Goal: Contribute content

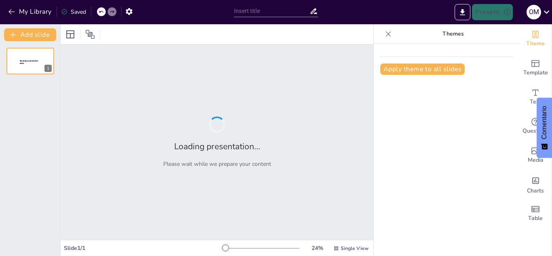
type input "Etapas del ciclo de un proyecto"
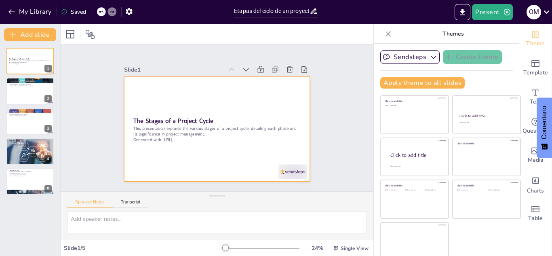
scroll to position [5, 0]
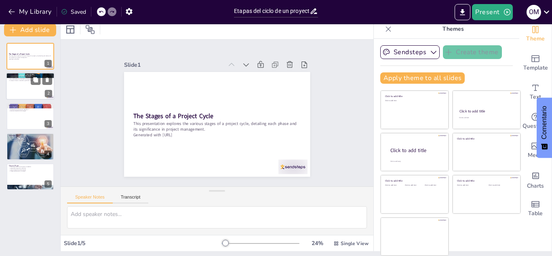
click at [34, 87] on div at bounding box center [30, 86] width 48 height 27
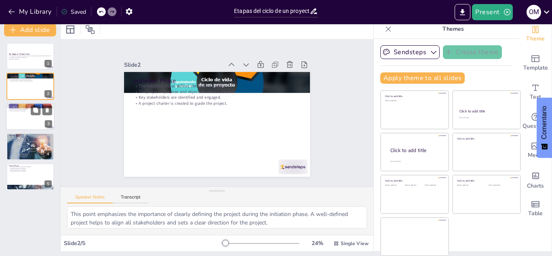
click at [23, 113] on div at bounding box center [30, 116] width 48 height 27
type textarea "This point highlights the importance of having a clear roadmap for the project,…"
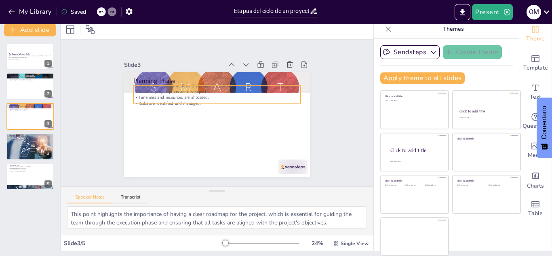
click at [143, 91] on p "Detailed project plans are developed." at bounding box center [223, 92] width 161 height 57
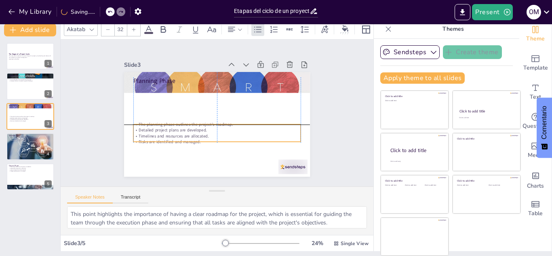
drag, startPoint x: 208, startPoint y: 90, endPoint x: 206, endPoint y: 130, distance: 39.6
click at [206, 130] on p "Detailed project plans are developed." at bounding box center [211, 129] width 161 height 57
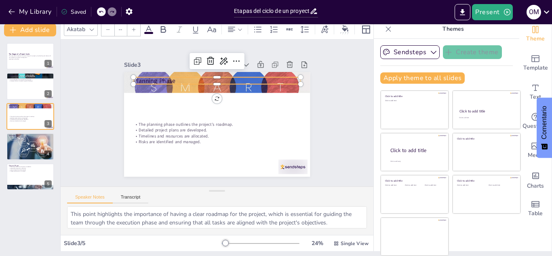
type input "48"
click at [160, 79] on p "Planning Phase" at bounding box center [216, 80] width 167 height 8
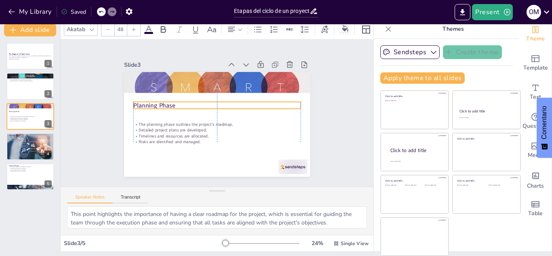
drag, startPoint x: 189, startPoint y: 76, endPoint x: 190, endPoint y: 100, distance: 24.7
click at [190, 101] on p "Planning Phase" at bounding box center [216, 105] width 167 height 8
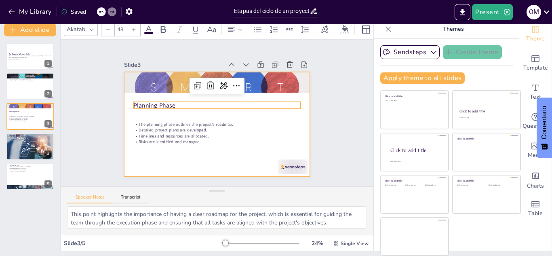
click at [194, 110] on div at bounding box center [217, 124] width 186 height 105
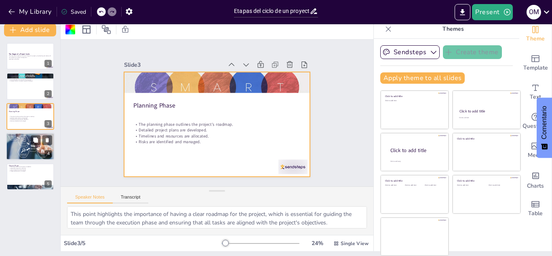
click at [21, 148] on div at bounding box center [30, 146] width 48 height 34
type textarea "This point underscores the significance of the execution phase, where all plann…"
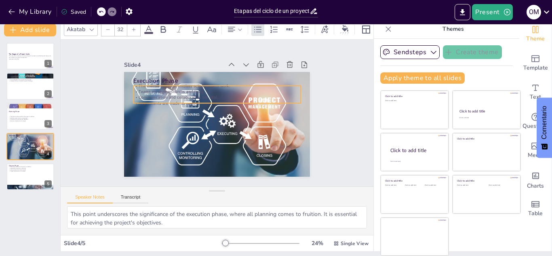
click at [136, 91] on p "Teams manage resources and tasks." at bounding box center [219, 91] width 167 height 23
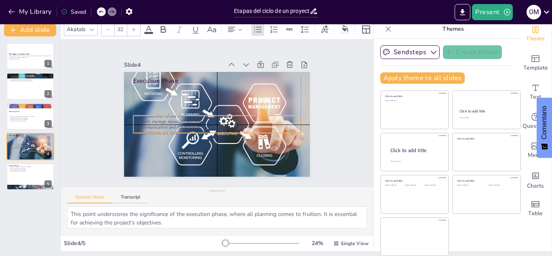
drag, startPoint x: 210, startPoint y: 88, endPoint x: 207, endPoint y: 119, distance: 30.8
click at [207, 119] on p "Teams manage resources and tasks." at bounding box center [216, 121] width 167 height 6
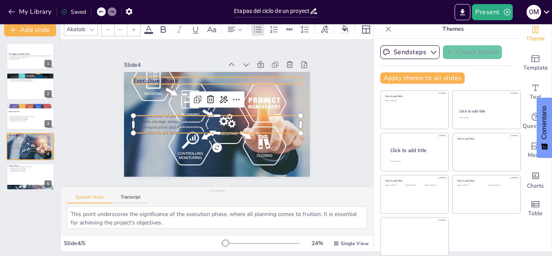
type input "48"
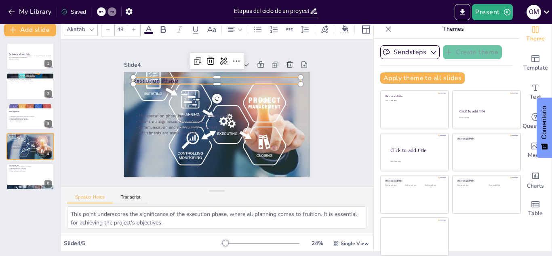
click at [161, 76] on p "Execution Phase" at bounding box center [224, 81] width 166 height 43
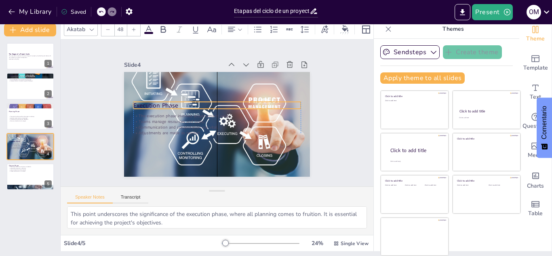
drag, startPoint x: 181, startPoint y: 76, endPoint x: 181, endPoint y: 101, distance: 24.7
click at [181, 101] on p "Execution Phase" at bounding box center [216, 105] width 167 height 8
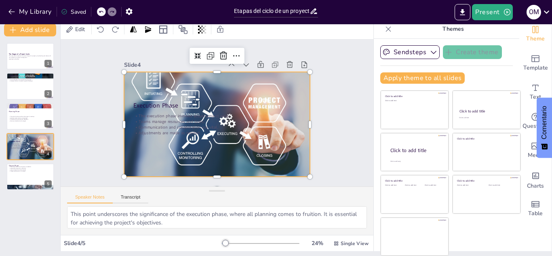
click at [271, 82] on div at bounding box center [217, 124] width 186 height 132
click at [16, 175] on div at bounding box center [30, 176] width 48 height 27
type textarea "This point emphasizes the importance of the closure phase as it signifies the e…"
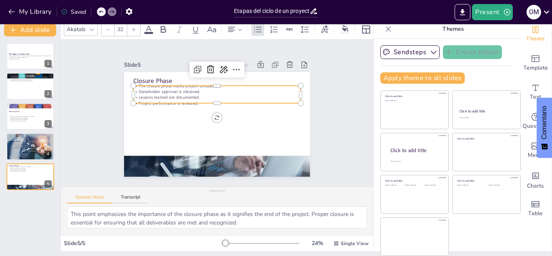
click at [146, 97] on p "Lessons learned are documented." at bounding box center [216, 98] width 167 height 6
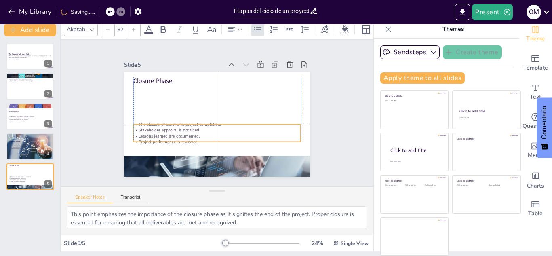
drag, startPoint x: 201, startPoint y: 91, endPoint x: 199, endPoint y: 127, distance: 36.9
click at [199, 127] on p "Stakeholder approval is obtained." at bounding box center [216, 130] width 167 height 6
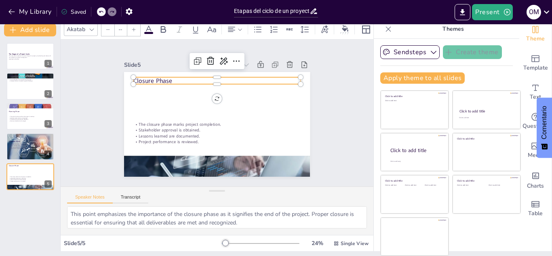
type input "48"
click at [164, 78] on p "Closure Phase" at bounding box center [216, 80] width 167 height 8
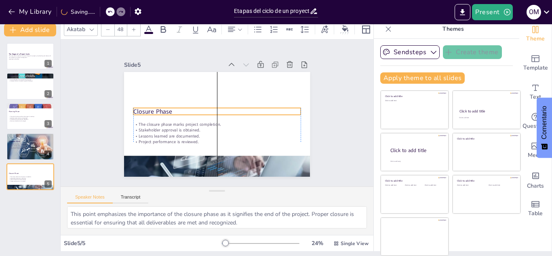
drag, startPoint x: 164, startPoint y: 78, endPoint x: 163, endPoint y: 109, distance: 30.7
click at [163, 109] on p "Closure Phase" at bounding box center [216, 111] width 167 height 8
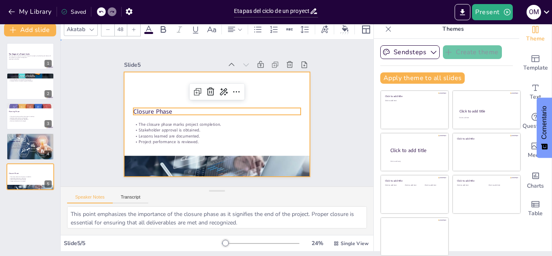
click at [169, 81] on div at bounding box center [216, 125] width 196 height 124
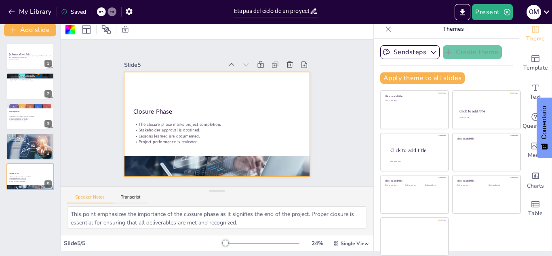
scroll to position [0, 0]
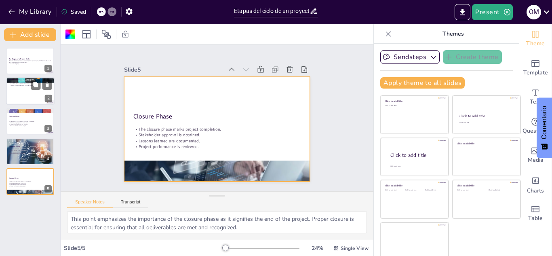
click at [25, 94] on div at bounding box center [30, 91] width 48 height 27
type textarea "This point emphasizes the importance of clearly defining the project during the…"
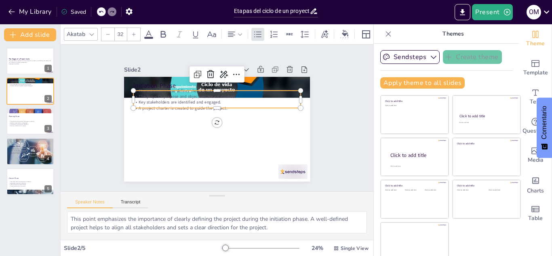
click at [144, 101] on p "Key stakeholders are identified and engaged." at bounding box center [216, 102] width 167 height 6
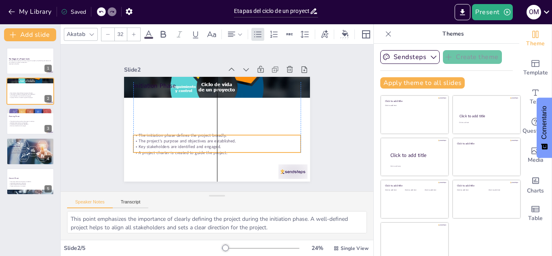
drag, startPoint x: 201, startPoint y: 97, endPoint x: 200, endPoint y: 142, distance: 44.5
click at [200, 144] on p "Key stakeholders are identified and engaged." at bounding box center [216, 147] width 167 height 6
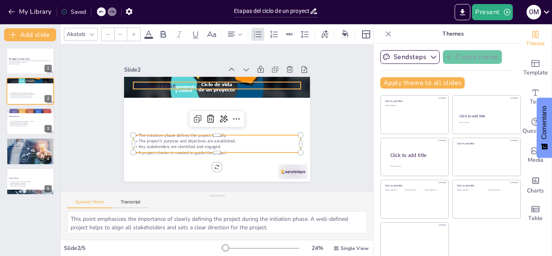
type input "48"
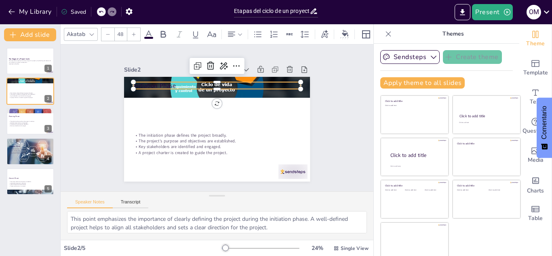
click at [158, 82] on p "Initiation Phase" at bounding box center [220, 86] width 167 height 26
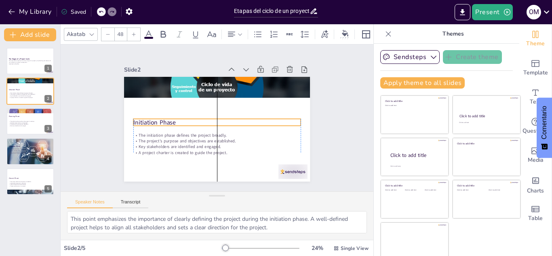
drag, startPoint x: 192, startPoint y: 82, endPoint x: 190, endPoint y: 118, distance: 36.8
click at [190, 118] on p "Initiation Phase" at bounding box center [216, 122] width 167 height 26
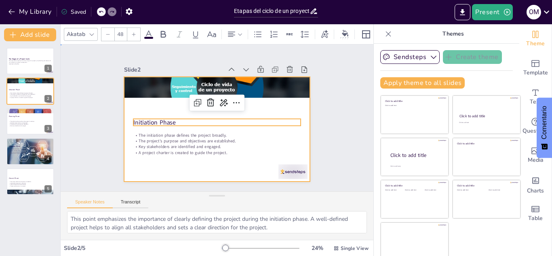
click at [148, 99] on div at bounding box center [212, 127] width 213 height 171
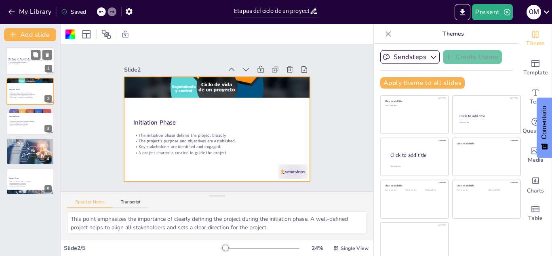
click at [26, 60] on p "This presentation explores the various stages of a project cycle, detailing eac…" at bounding box center [30, 61] width 44 height 3
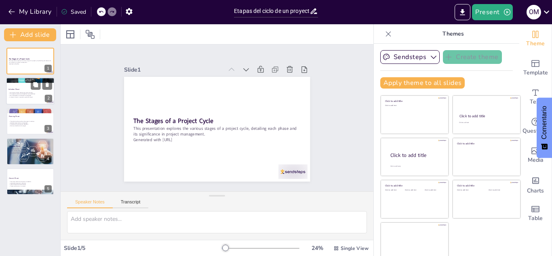
click at [25, 97] on p "A project charter is created to guide the project." at bounding box center [30, 98] width 44 height 2
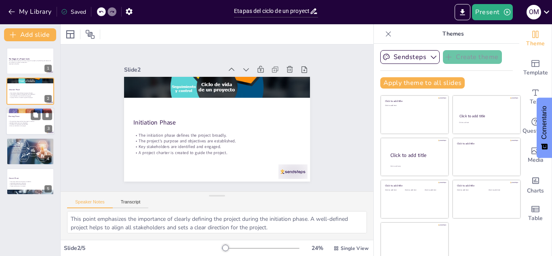
click at [22, 127] on div at bounding box center [30, 120] width 48 height 27
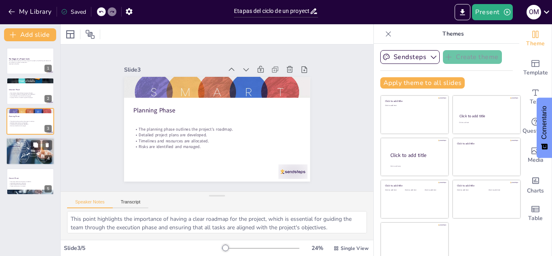
click at [22, 147] on p "Execution Phase" at bounding box center [30, 146] width 44 height 2
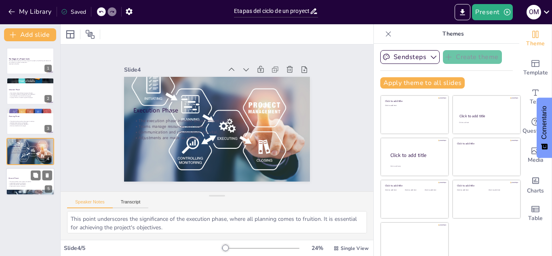
click at [23, 178] on p "Closure Phase" at bounding box center [30, 178] width 44 height 2
type textarea "This point emphasizes the importance of the closure phase as it signifies the e…"
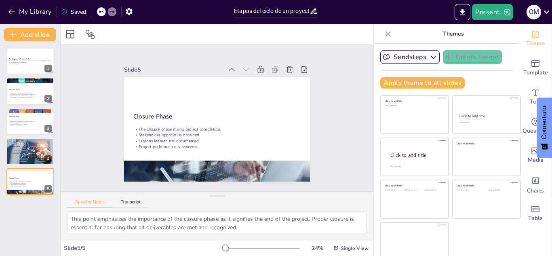
scroll to position [5, 0]
